Goal: Task Accomplishment & Management: Use online tool/utility

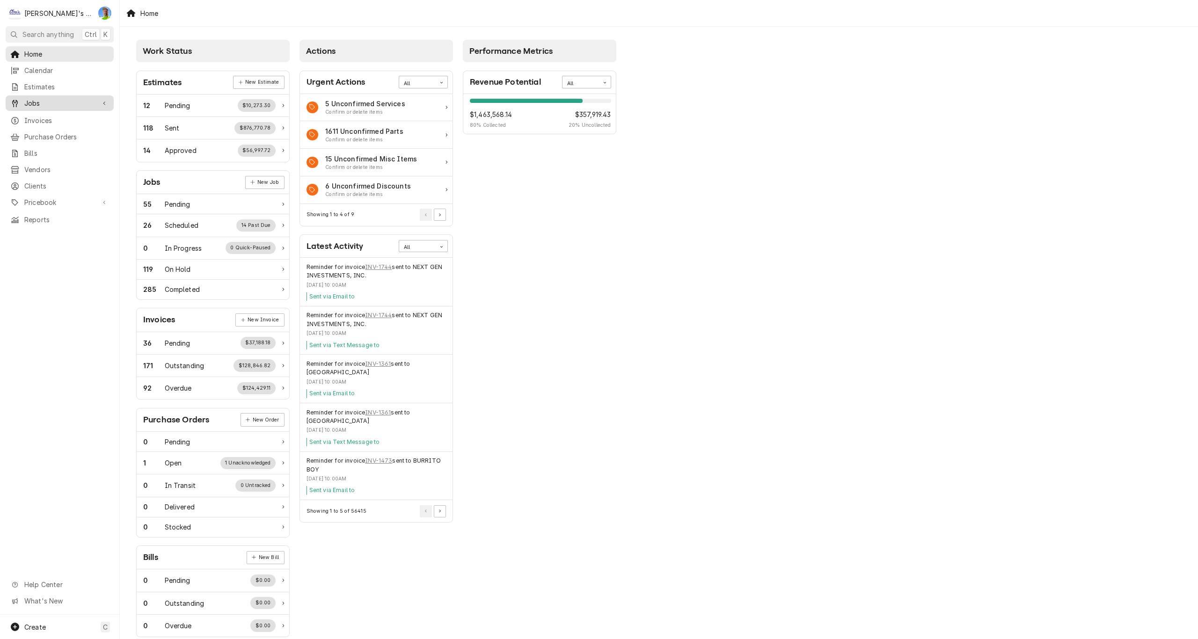
click at [36, 101] on span "Jobs" at bounding box center [59, 103] width 71 height 10
click at [37, 116] on span "Jobs" at bounding box center [66, 120] width 85 height 10
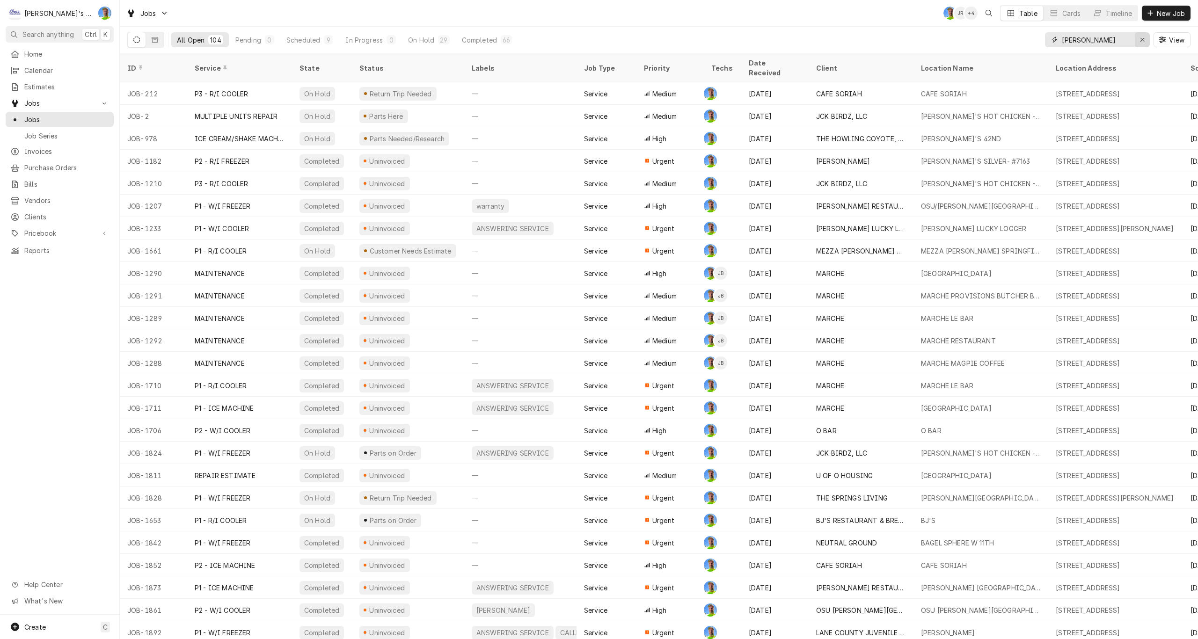
click at [1138, 36] on div "Erase input" at bounding box center [1142, 39] width 9 height 9
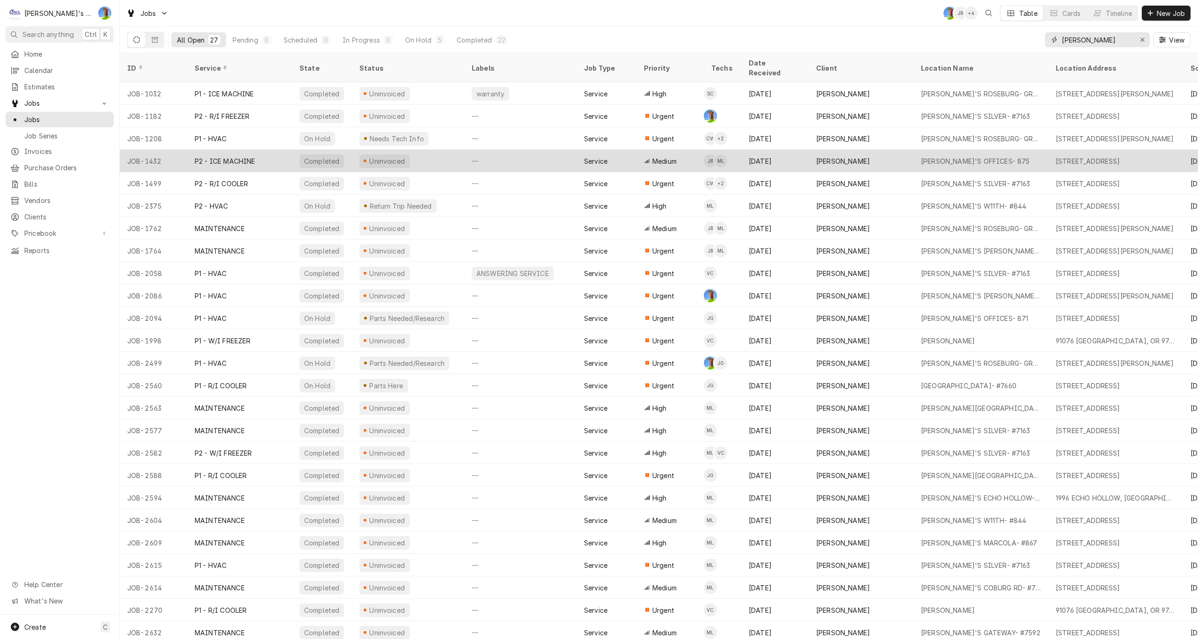
type input "carl"
click at [508, 150] on div "—" at bounding box center [520, 161] width 112 height 22
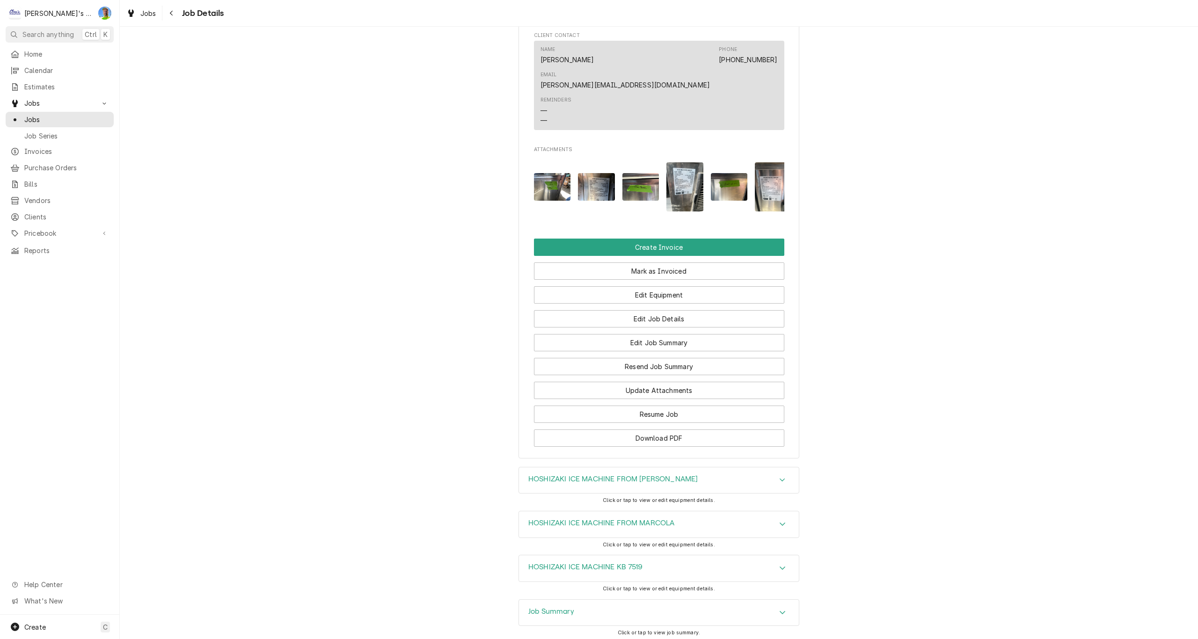
scroll to position [884, 0]
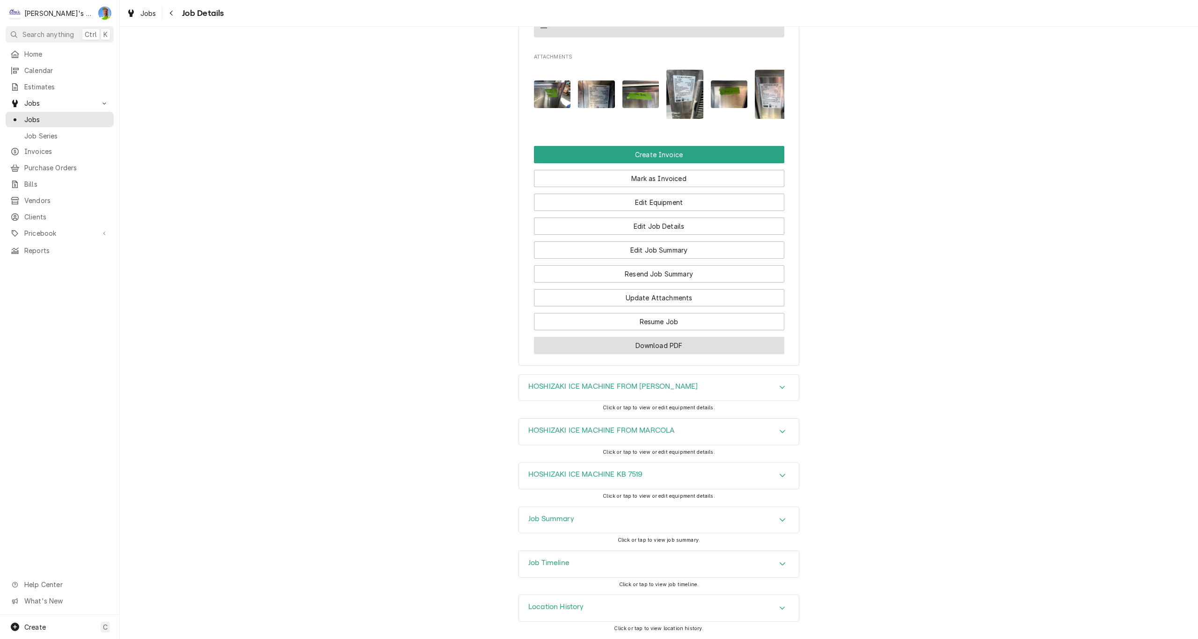
click at [607, 351] on button "Download PDF" at bounding box center [659, 345] width 250 height 17
